Goal: Transaction & Acquisition: Purchase product/service

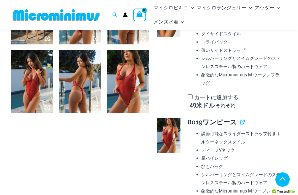
scroll to position [484, 0]
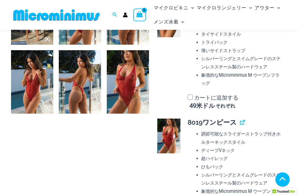
click at [136, 99] on img at bounding box center [128, 81] width 42 height 63
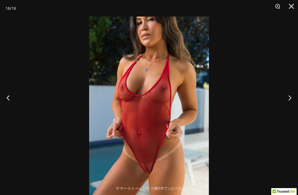
click at [288, 8] on button "閉じる" at bounding box center [289, 8] width 14 height 17
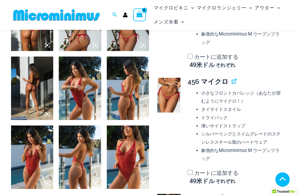
scroll to position [408, 0]
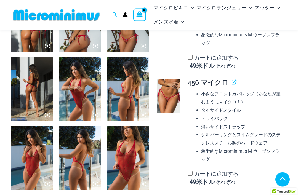
click at [167, 95] on img at bounding box center [168, 96] width 23 height 35
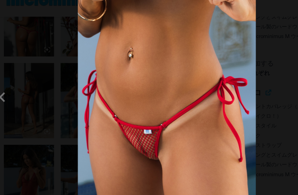
scroll to position [397, 0]
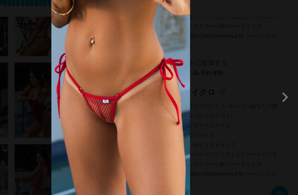
click at [279, 89] on span at bounding box center [287, 97] width 17 height 17
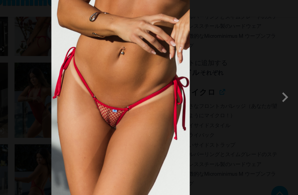
click at [279, 89] on span at bounding box center [287, 97] width 17 height 17
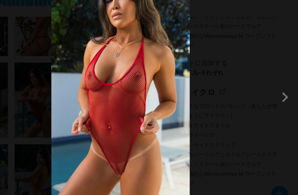
click at [25, 90] on div at bounding box center [149, 97] width 298 height 195
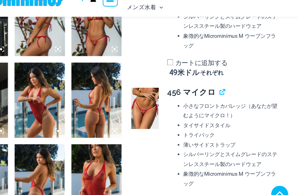
click at [107, 104] on img at bounding box center [128, 99] width 42 height 63
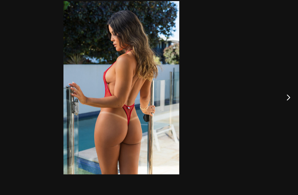
click at [277, 85] on button "次" at bounding box center [287, 98] width 21 height 28
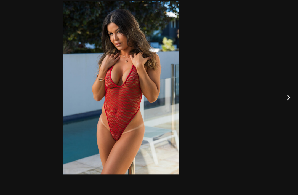
click at [277, 85] on button "次" at bounding box center [287, 98] width 21 height 28
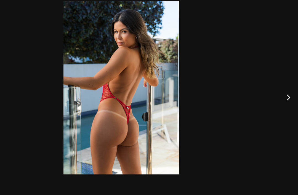
click at [277, 84] on button "次" at bounding box center [287, 98] width 21 height 28
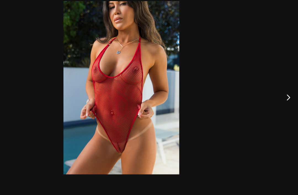
click at [277, 84] on button "次" at bounding box center [287, 98] width 21 height 28
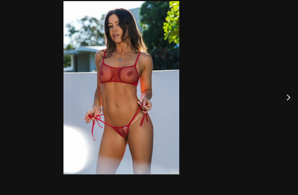
click at [17, 88] on div at bounding box center [149, 97] width 298 height 195
click at [10, 83] on div at bounding box center [149, 97] width 298 height 195
click at [100, 85] on img at bounding box center [149, 90] width 98 height 146
click at [22, 77] on div at bounding box center [149, 97] width 298 height 195
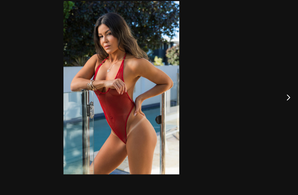
click at [192, 46] on div at bounding box center [149, 97] width 298 height 195
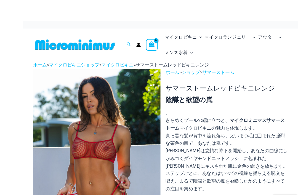
scroll to position [0, 0]
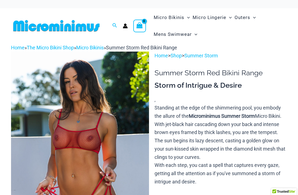
scroll to position [0, 0]
